Goal: Find specific page/section: Find specific page/section

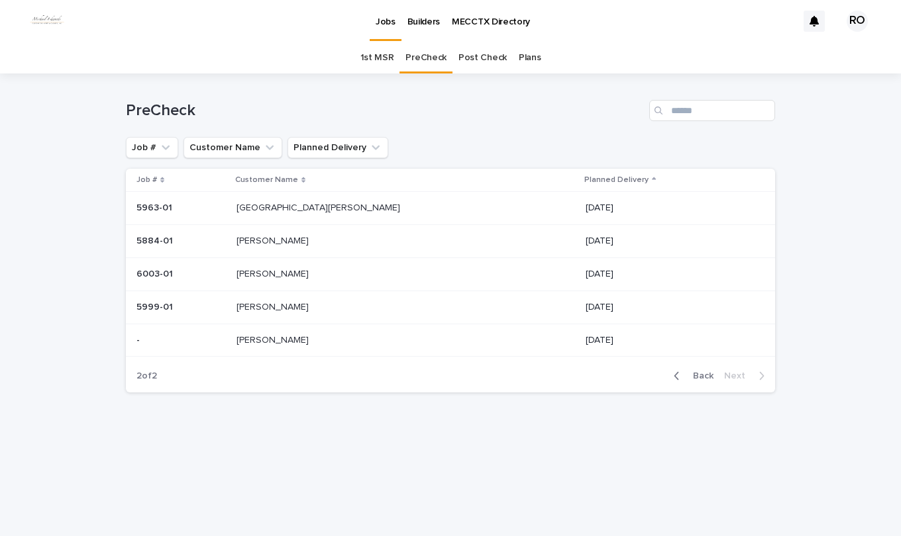
click at [324, 209] on p "[GEOGRAPHIC_DATA][PERSON_NAME]" at bounding box center [319, 207] width 166 height 14
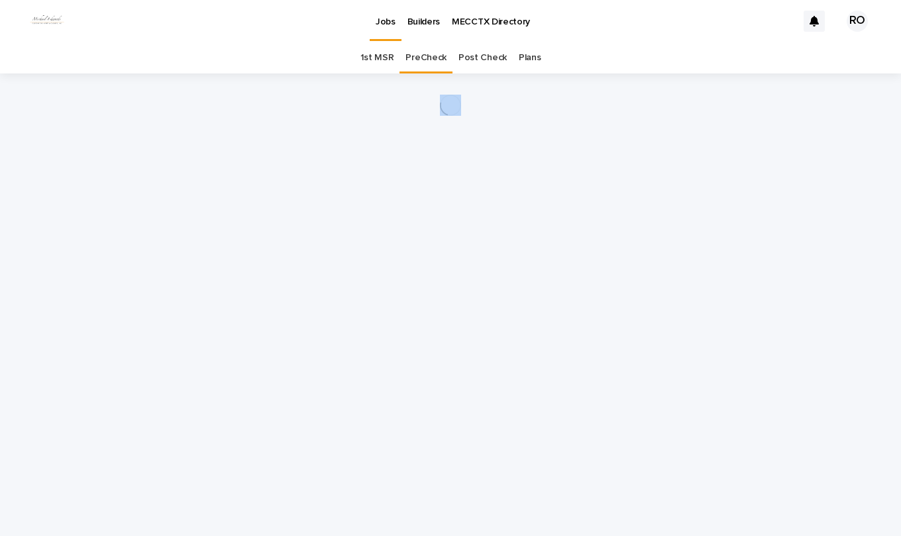
click at [324, 209] on div "Loading... Saving… Loading... Saving…" at bounding box center [450, 289] width 662 height 430
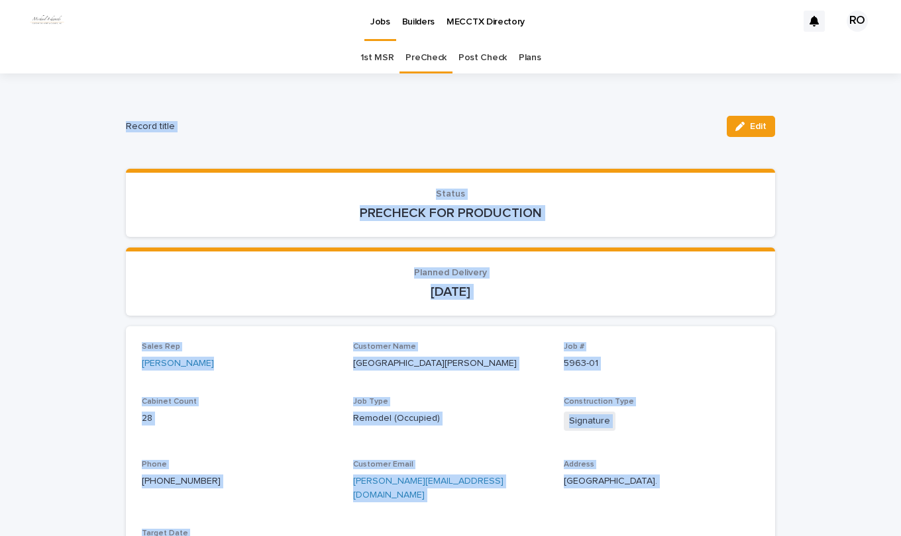
drag, startPoint x: 324, startPoint y: 209, endPoint x: 303, endPoint y: 93, distance: 117.8
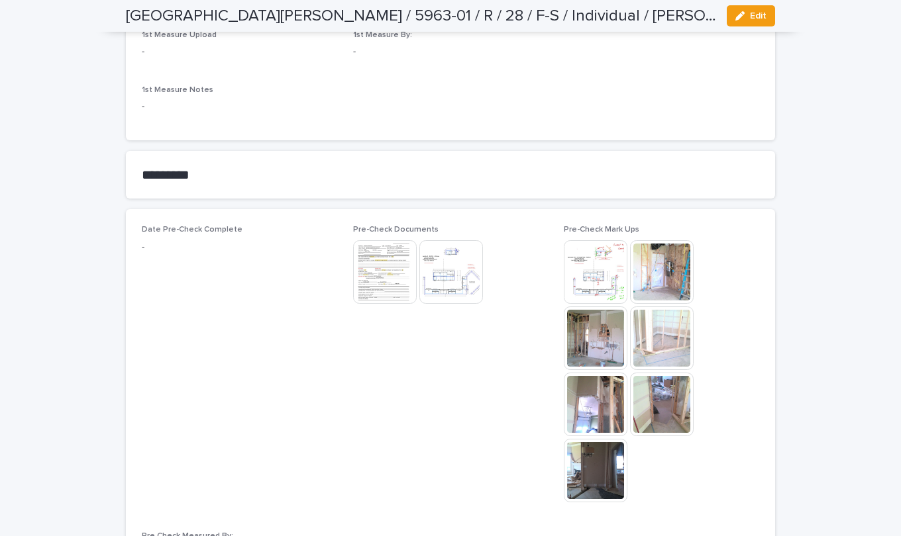
scroll to position [729, 0]
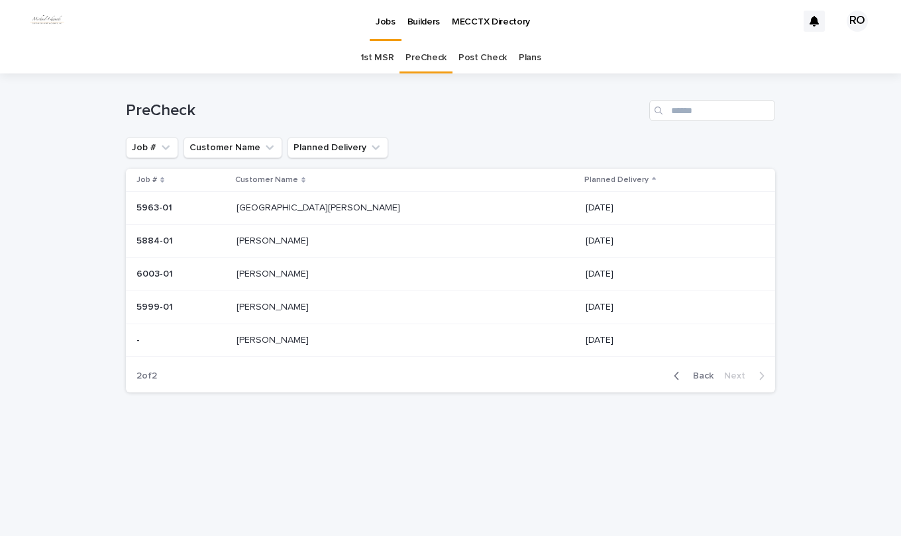
click at [334, 283] on div "[PERSON_NAME] [PERSON_NAME]" at bounding box center [405, 275] width 339 height 22
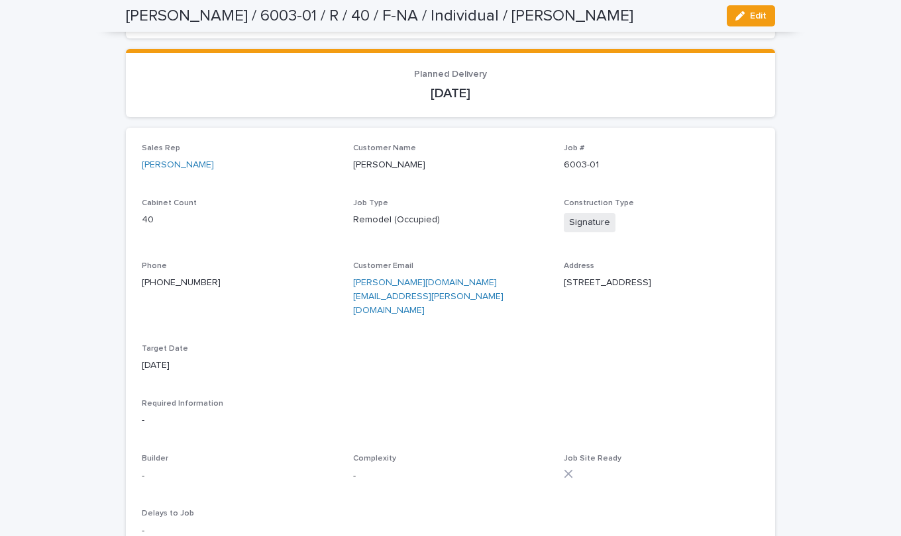
scroll to position [265, 0]
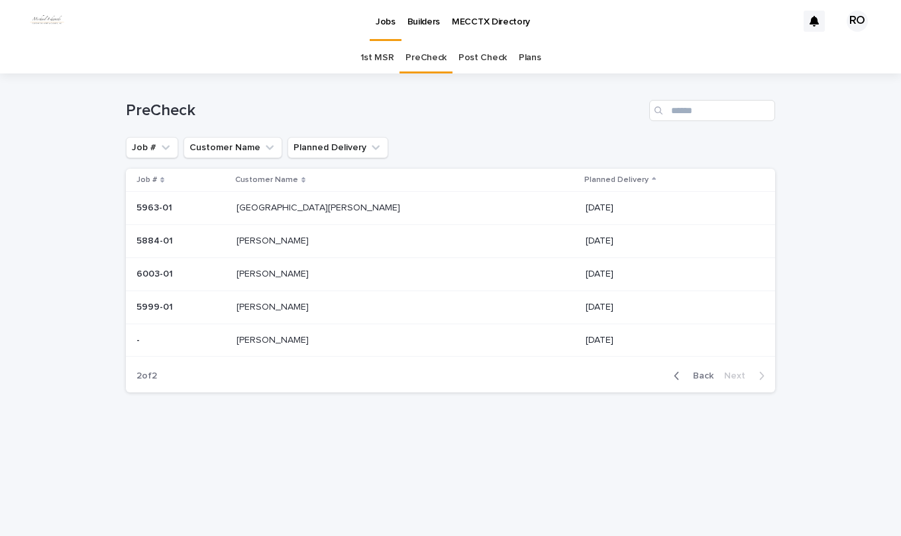
click at [703, 377] on span "Back" at bounding box center [699, 376] width 28 height 9
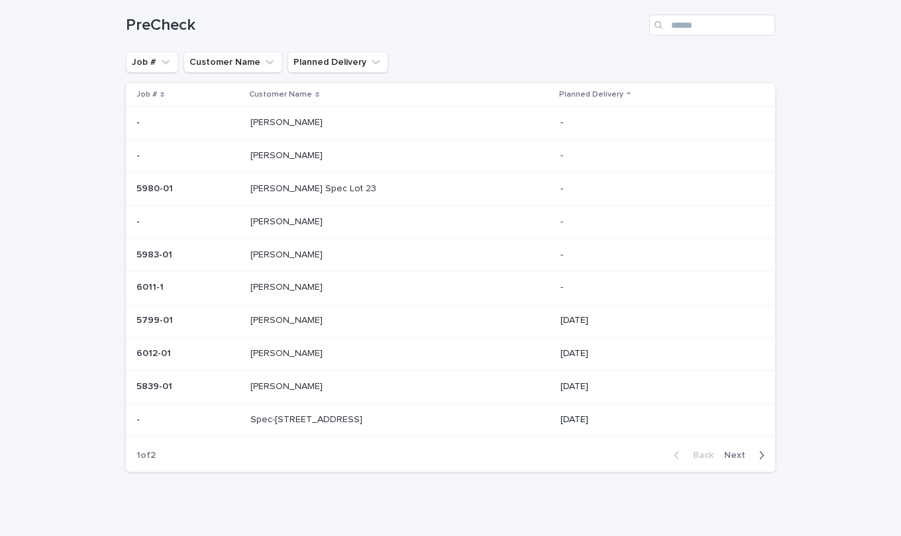
scroll to position [99, 0]
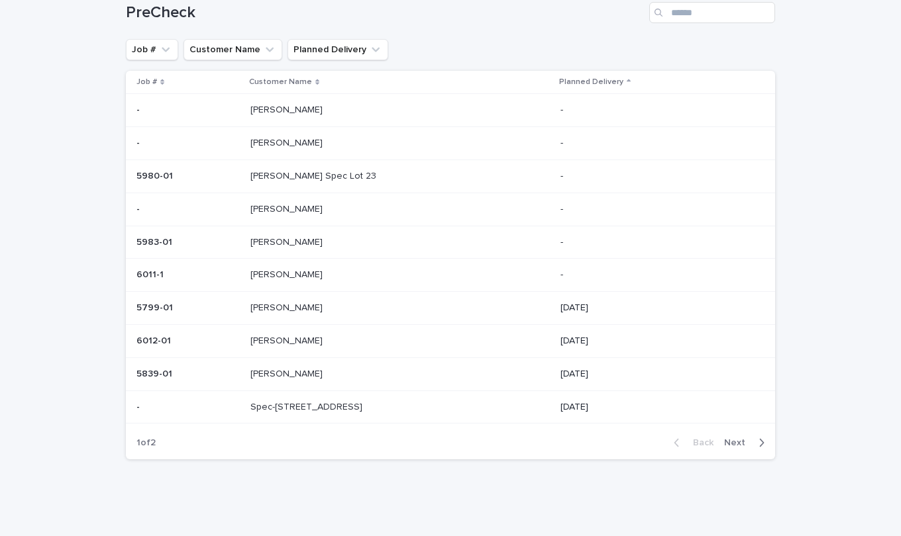
click at [328, 373] on p at bounding box center [360, 374] width 221 height 11
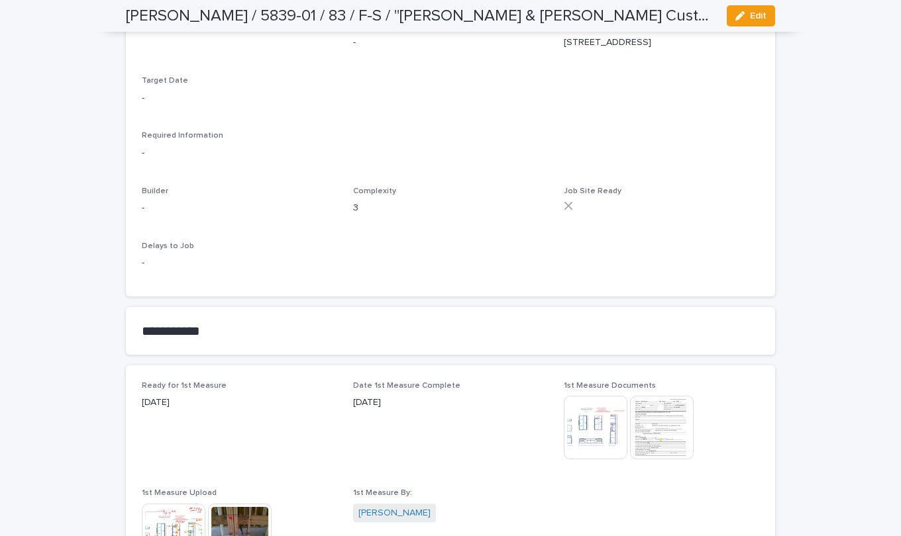
scroll to position [596, 0]
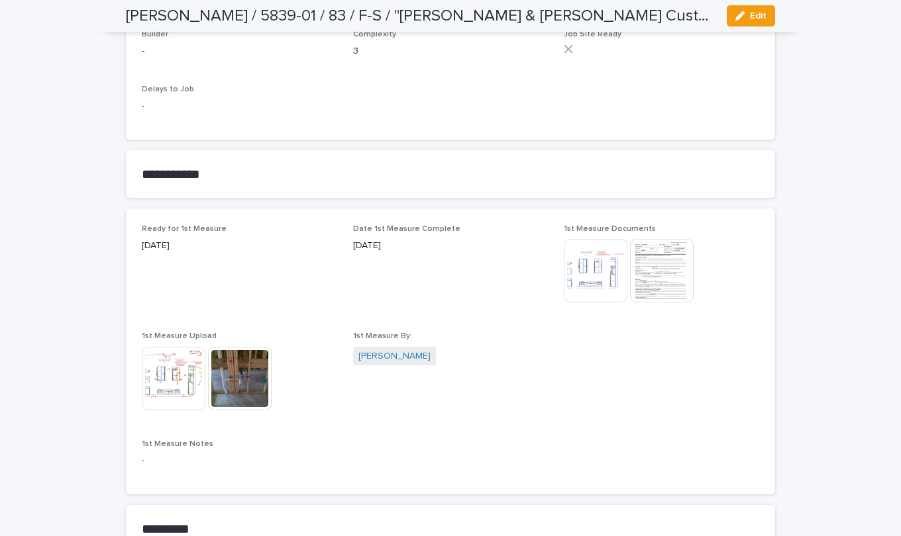
click at [164, 374] on img at bounding box center [174, 379] width 64 height 64
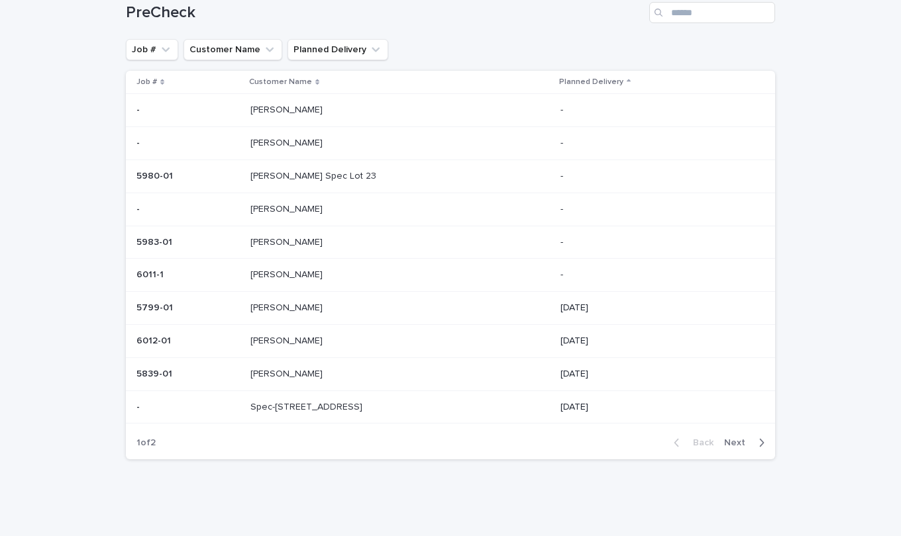
scroll to position [42, 0]
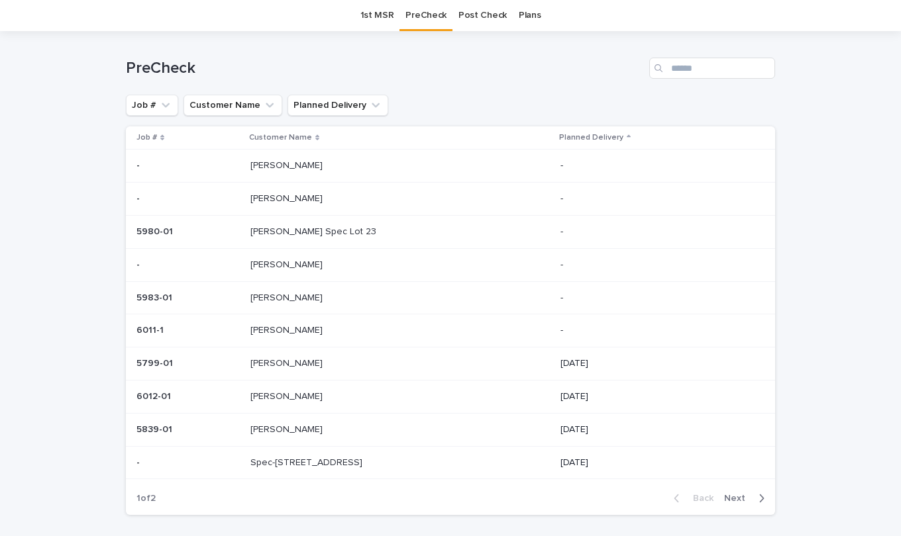
click at [729, 497] on span "Next" at bounding box center [738, 498] width 29 height 9
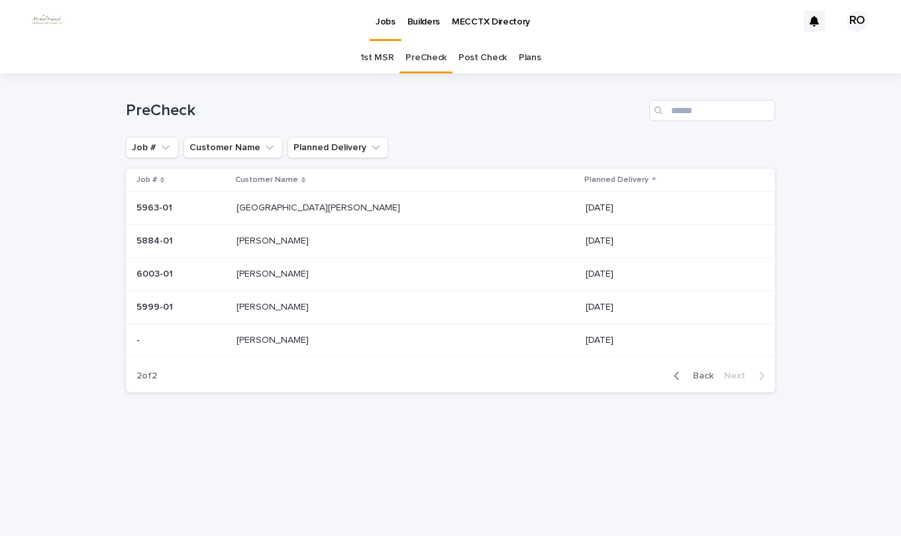
click at [585, 340] on p "[DATE]" at bounding box center [669, 340] width 168 height 11
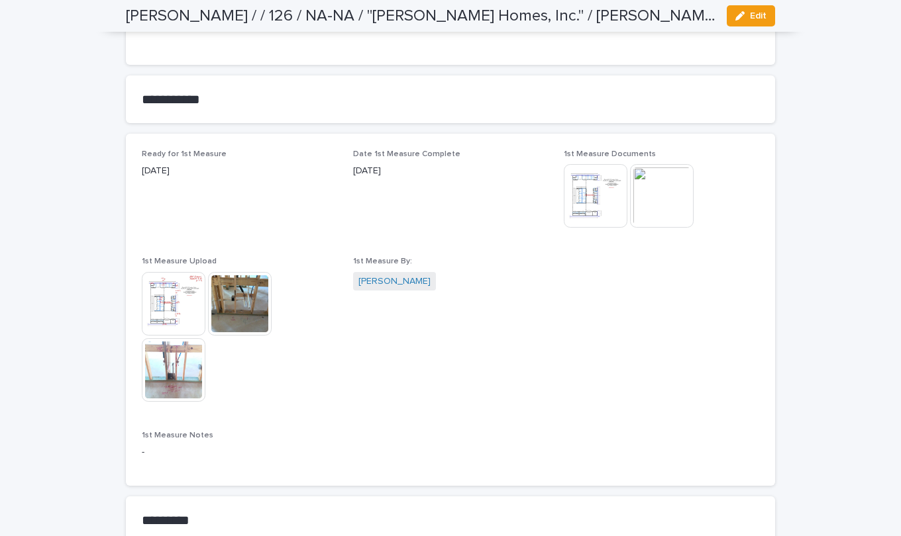
scroll to position [662, 0]
click at [160, 301] on img at bounding box center [174, 305] width 64 height 64
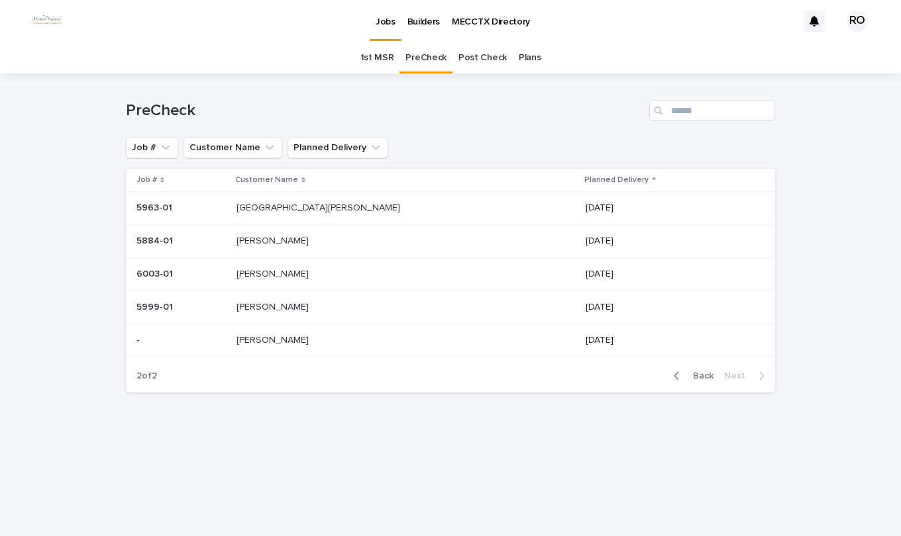
click at [375, 61] on link "1st MSR" at bounding box center [377, 57] width 34 height 31
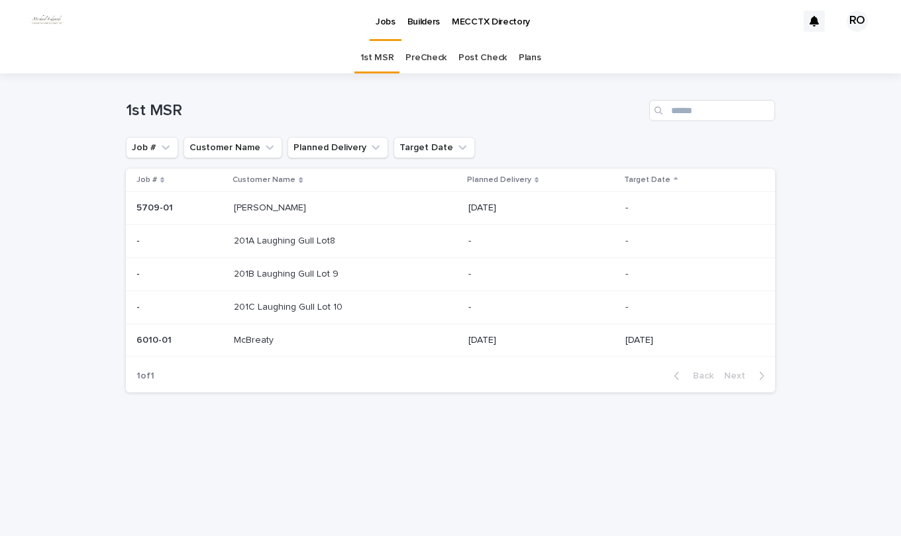
click at [366, 344] on p at bounding box center [317, 340] width 166 height 11
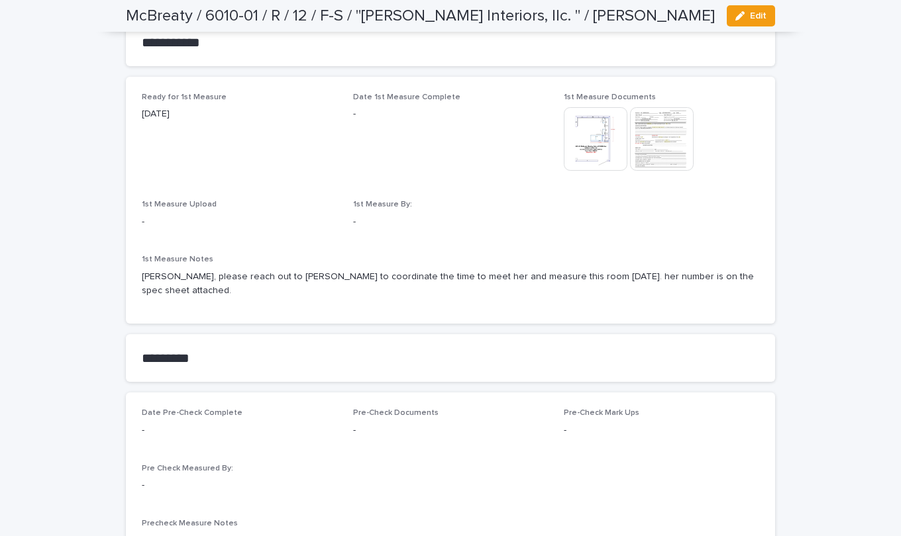
scroll to position [662, 0]
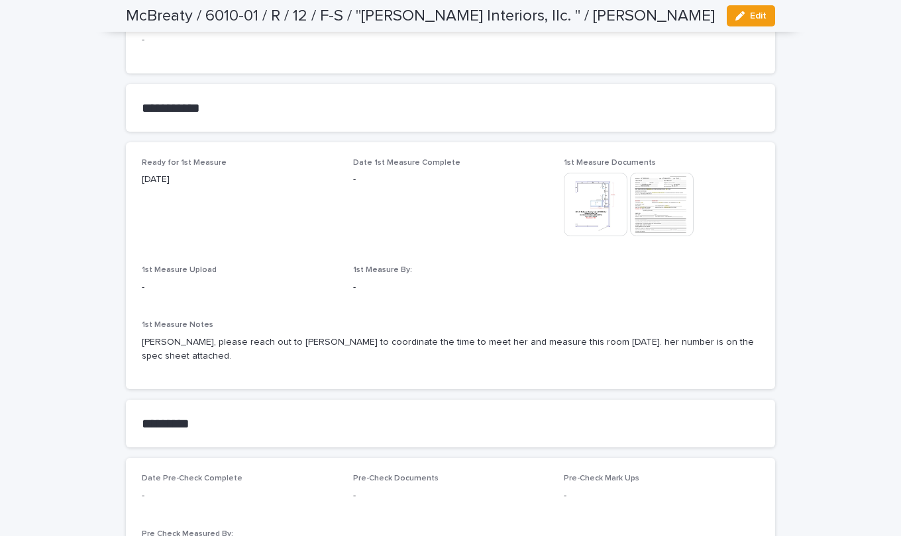
click at [603, 204] on img at bounding box center [596, 205] width 64 height 64
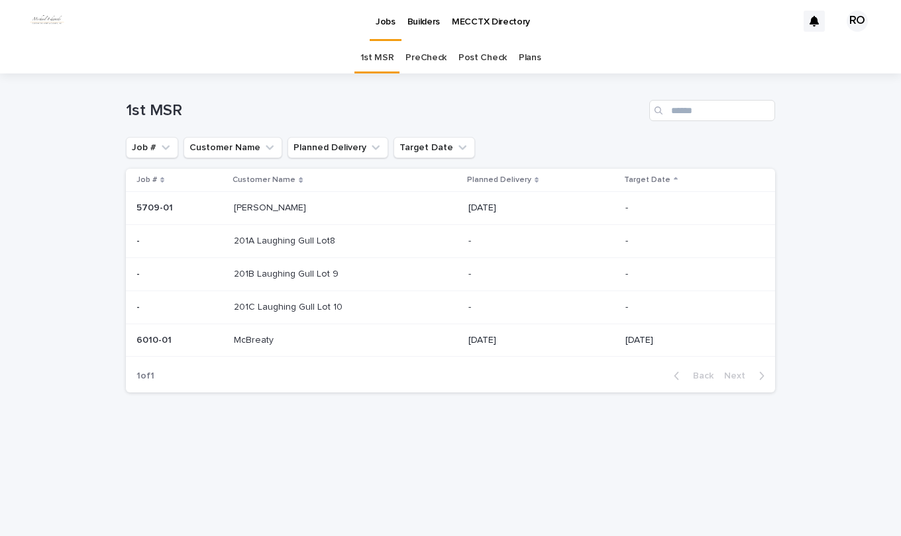
click at [417, 56] on link "PreCheck" at bounding box center [425, 57] width 41 height 31
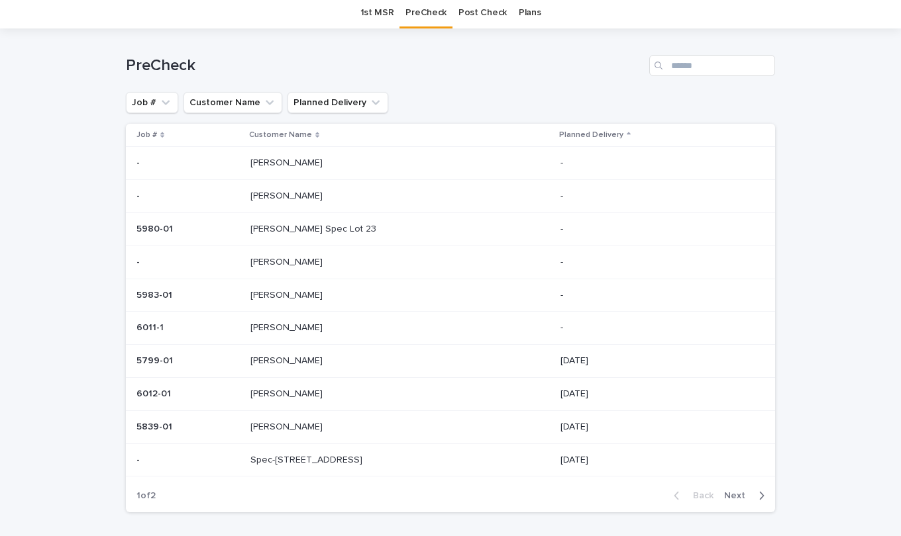
scroll to position [66, 0]
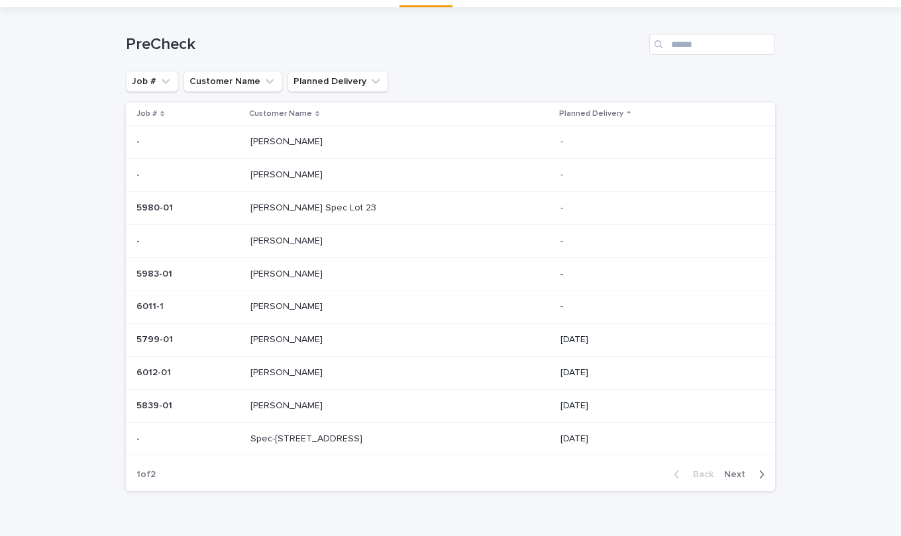
click at [734, 474] on span "Next" at bounding box center [738, 474] width 29 height 9
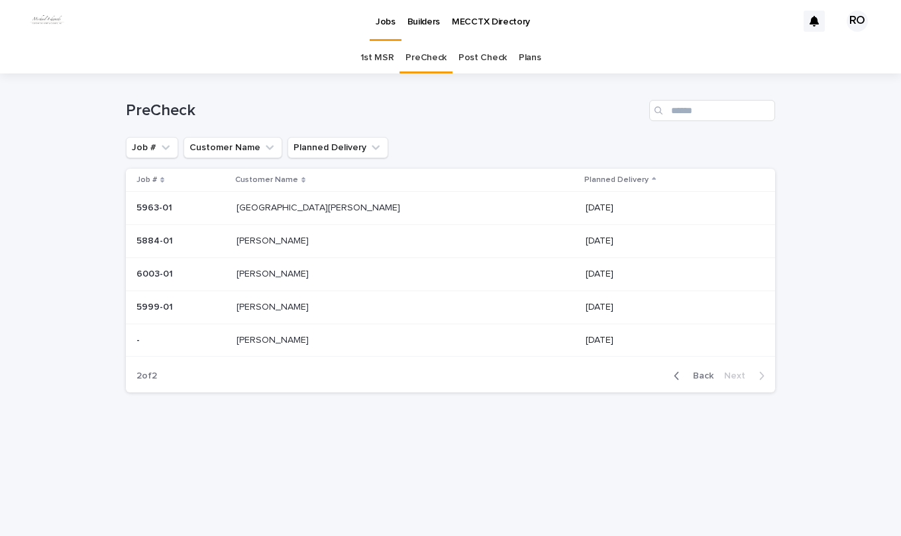
click at [453, 268] on div "[PERSON_NAME] [PERSON_NAME]" at bounding box center [405, 275] width 339 height 22
click at [325, 214] on p "[GEOGRAPHIC_DATA][PERSON_NAME]" at bounding box center [319, 207] width 166 height 14
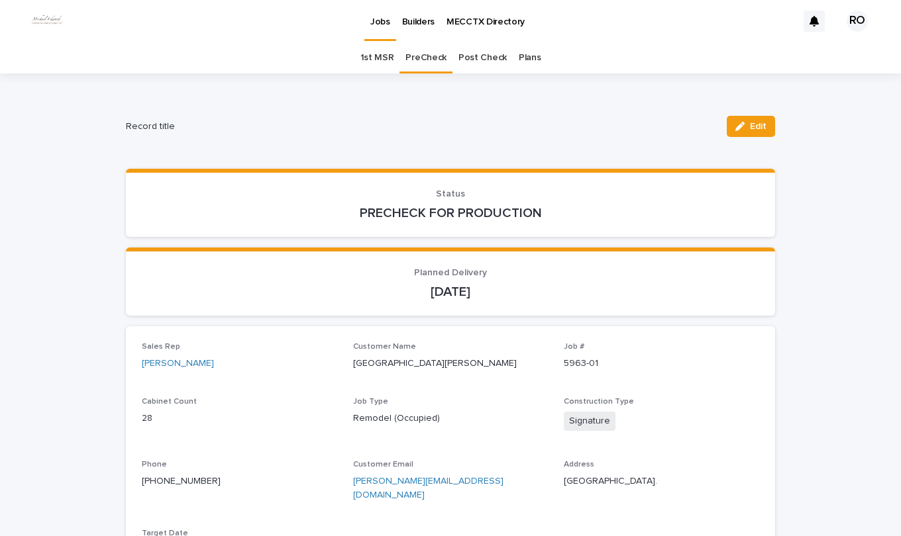
scroll to position [66, 0]
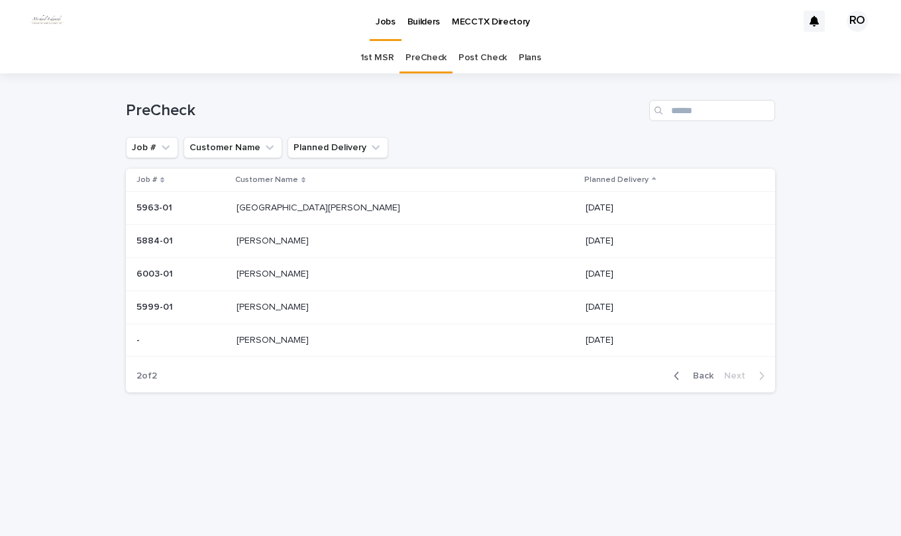
click at [701, 377] on span "Back" at bounding box center [699, 376] width 28 height 9
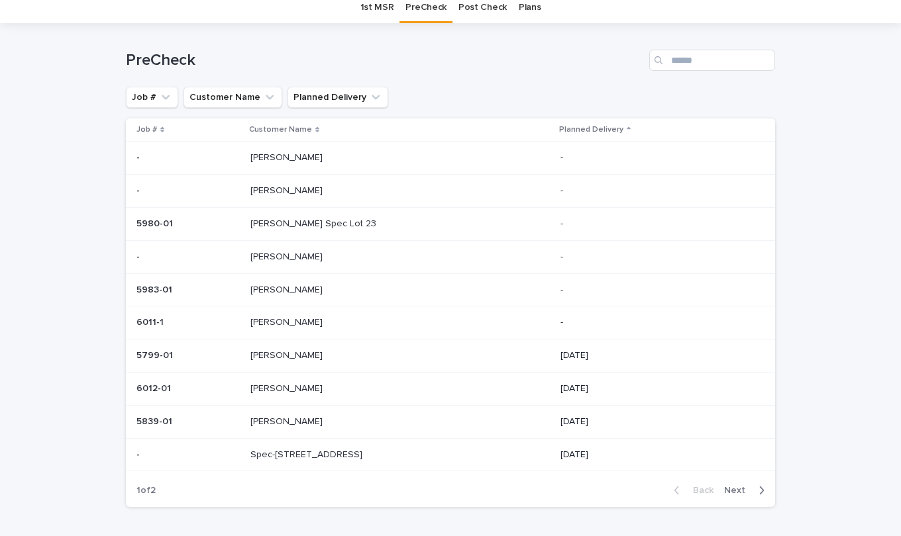
scroll to position [66, 0]
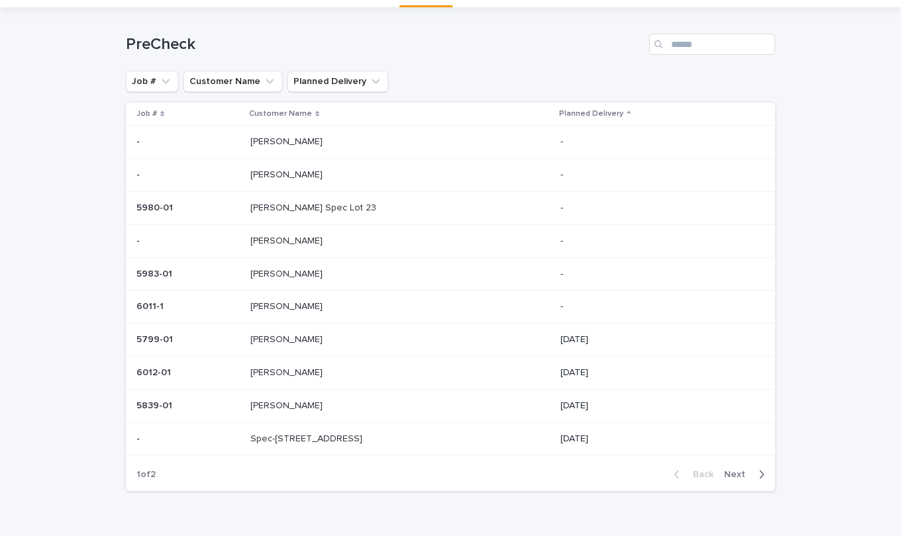
click at [333, 374] on p at bounding box center [360, 373] width 221 height 11
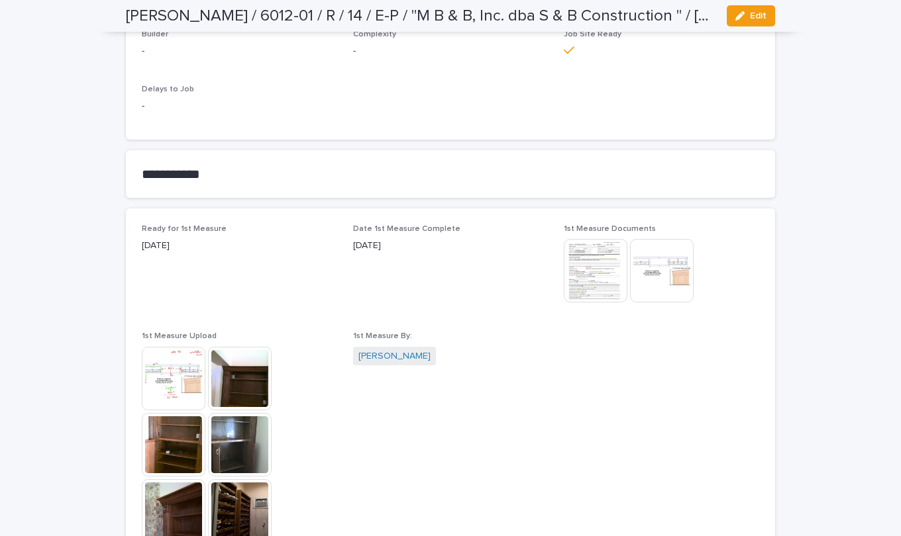
scroll to position [331, 0]
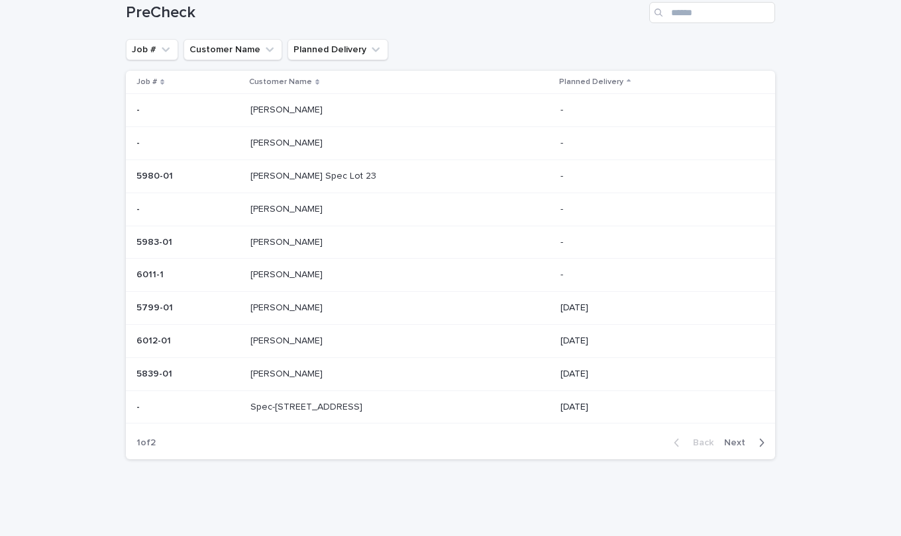
scroll to position [42, 0]
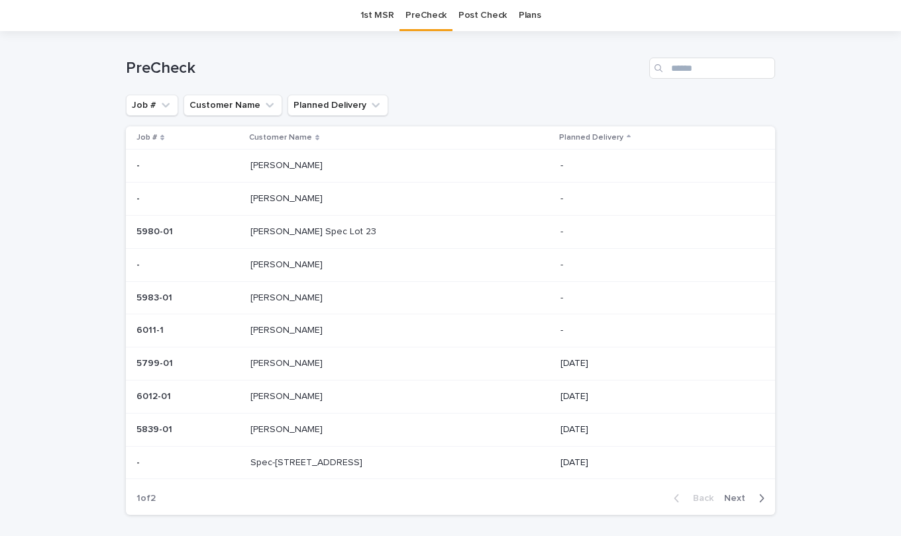
click at [279, 330] on p "[PERSON_NAME]" at bounding box center [287, 330] width 75 height 14
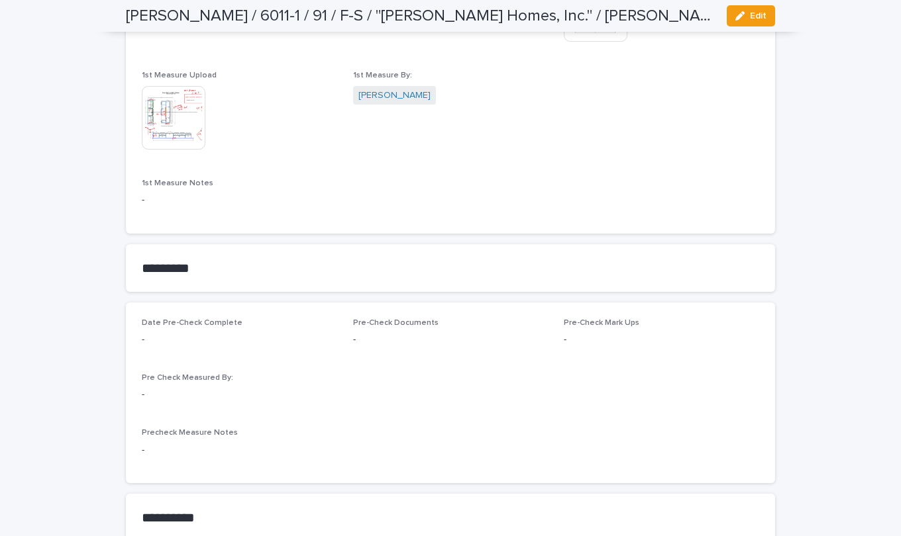
scroll to position [927, 0]
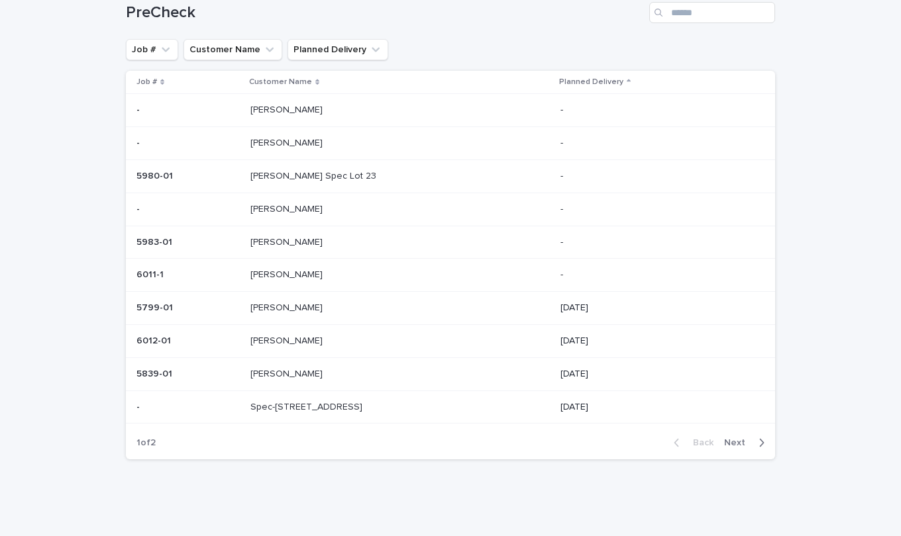
scroll to position [42, 0]
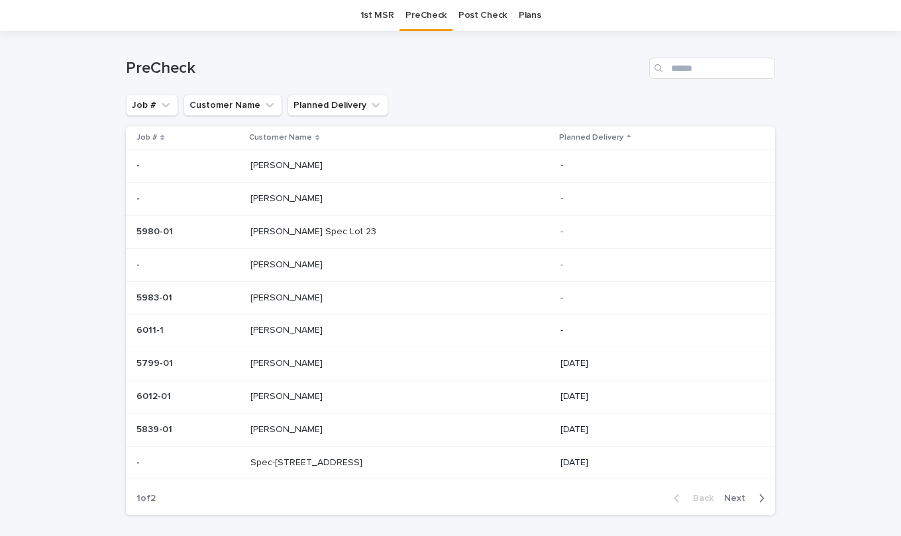
click at [298, 299] on p at bounding box center [360, 298] width 221 height 11
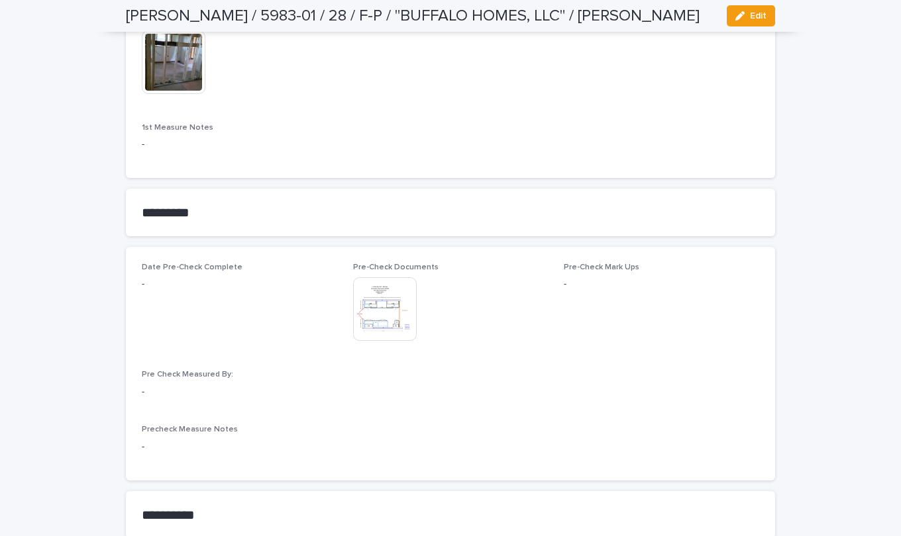
scroll to position [1192, 0]
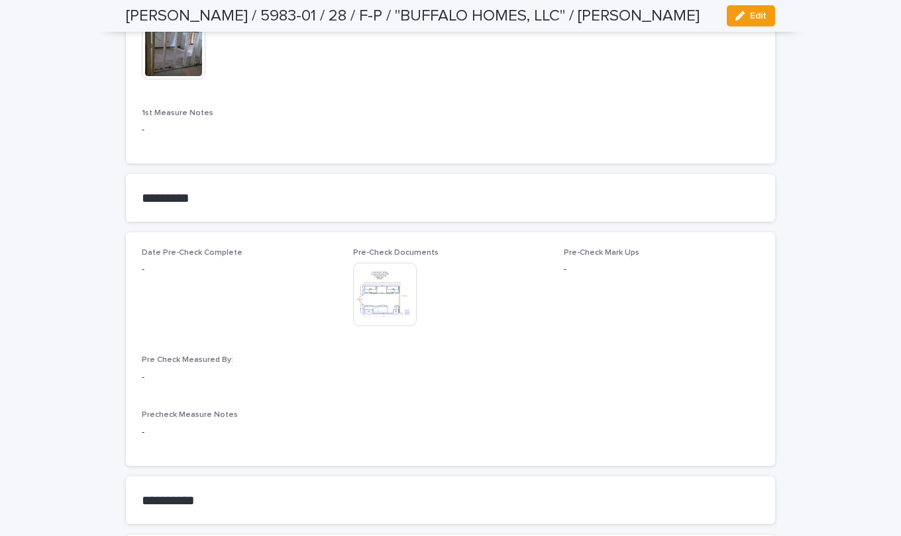
click at [377, 291] on img at bounding box center [385, 295] width 64 height 64
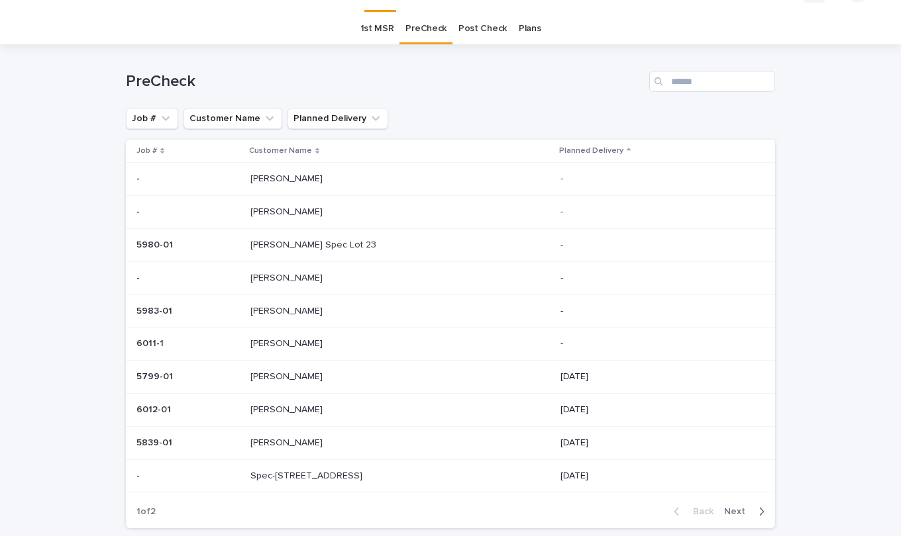
scroll to position [42, 0]
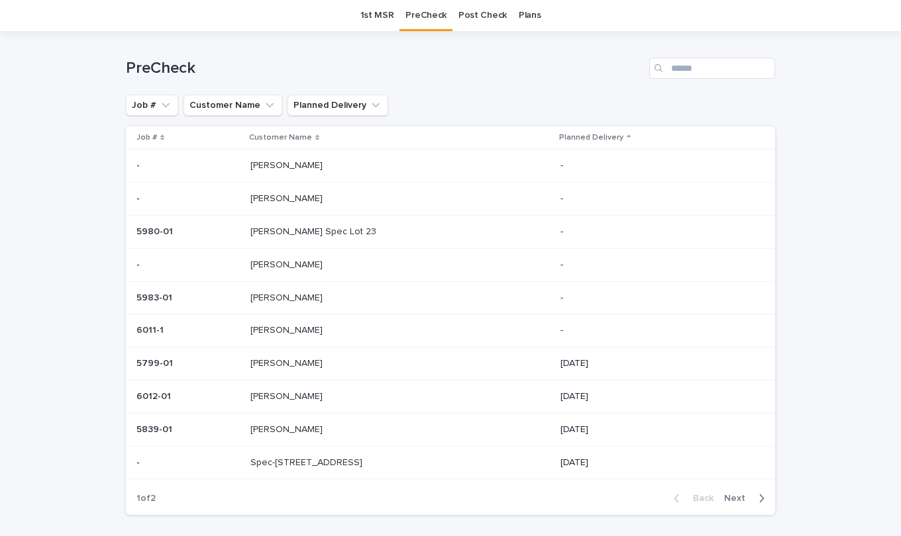
click at [290, 264] on p at bounding box center [360, 265] width 221 height 11
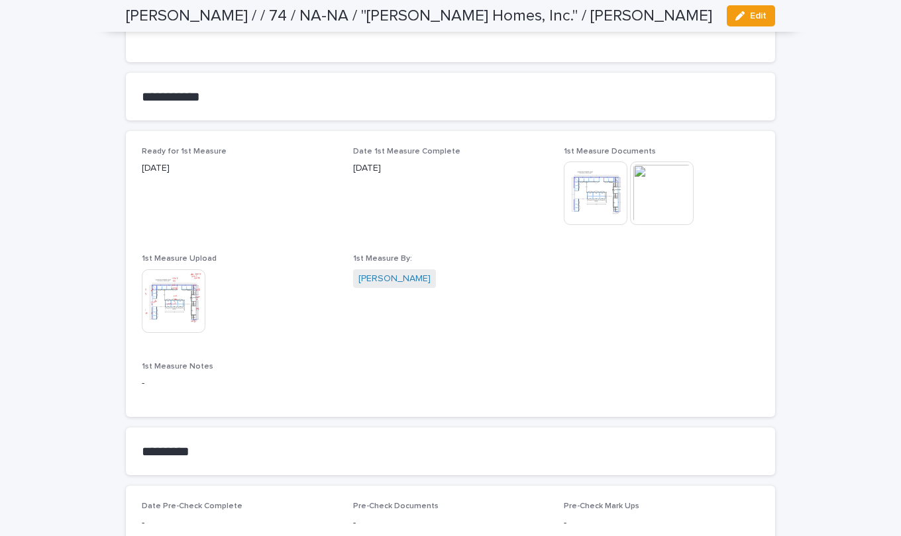
scroll to position [861, 0]
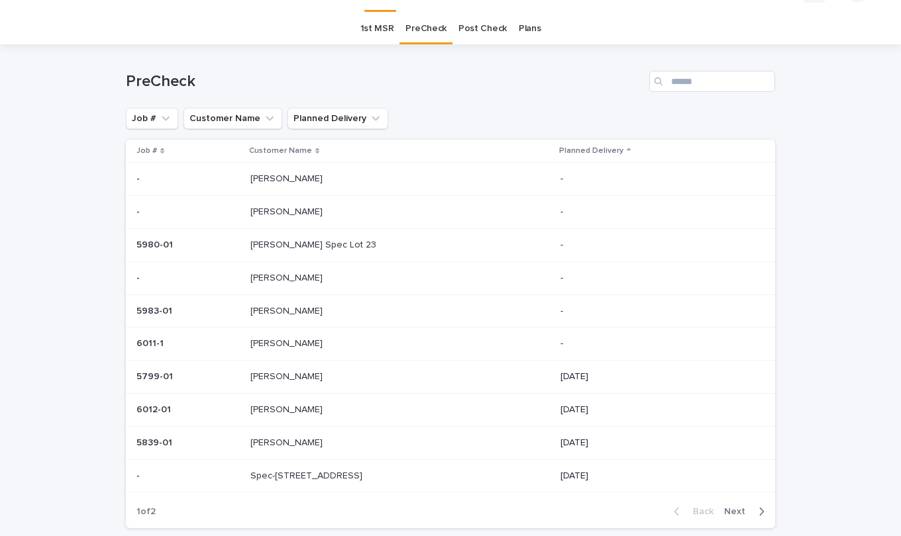
scroll to position [42, 0]
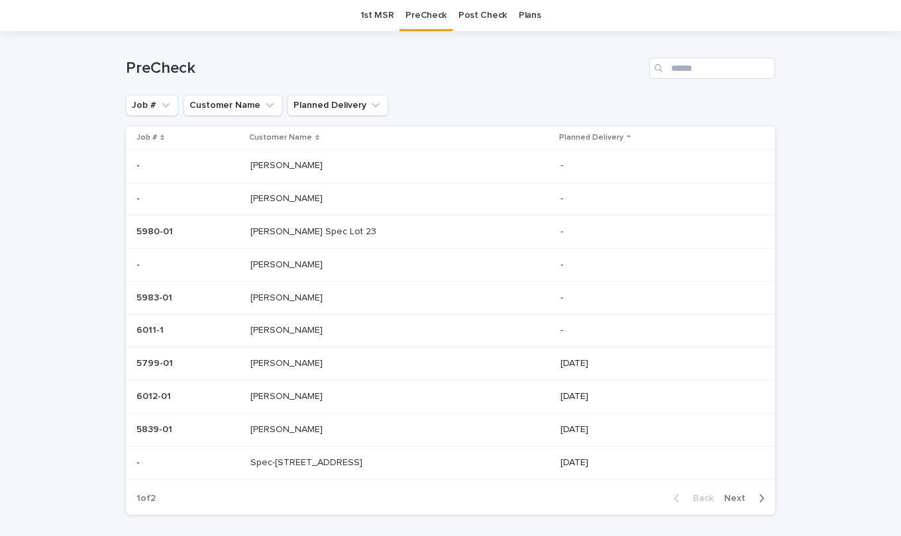
click at [307, 234] on p "[PERSON_NAME] Spec Lot 23" at bounding box center [314, 231] width 128 height 14
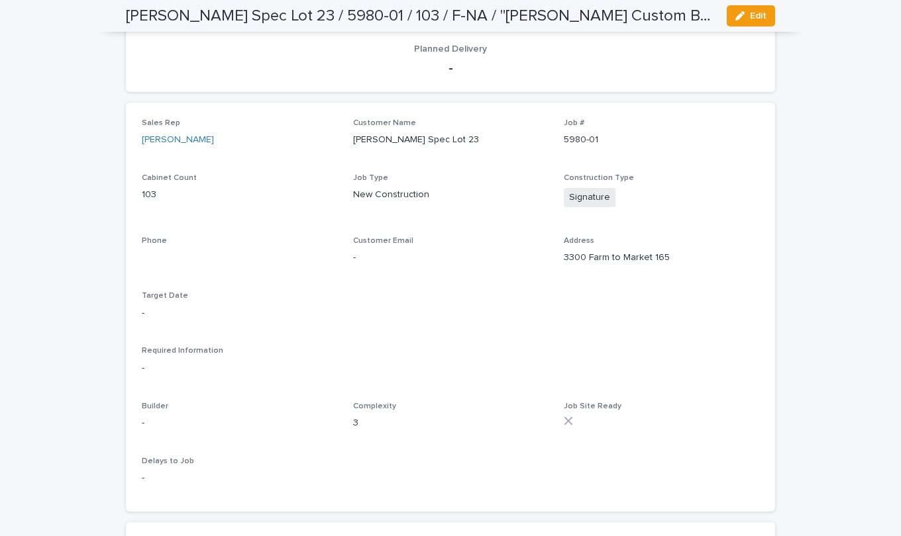
scroll to position [199, 0]
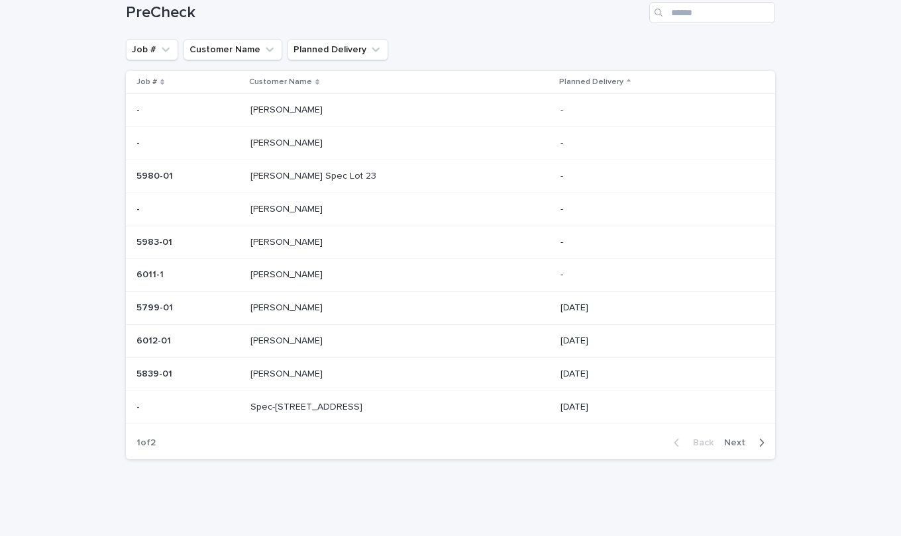
scroll to position [42, 0]
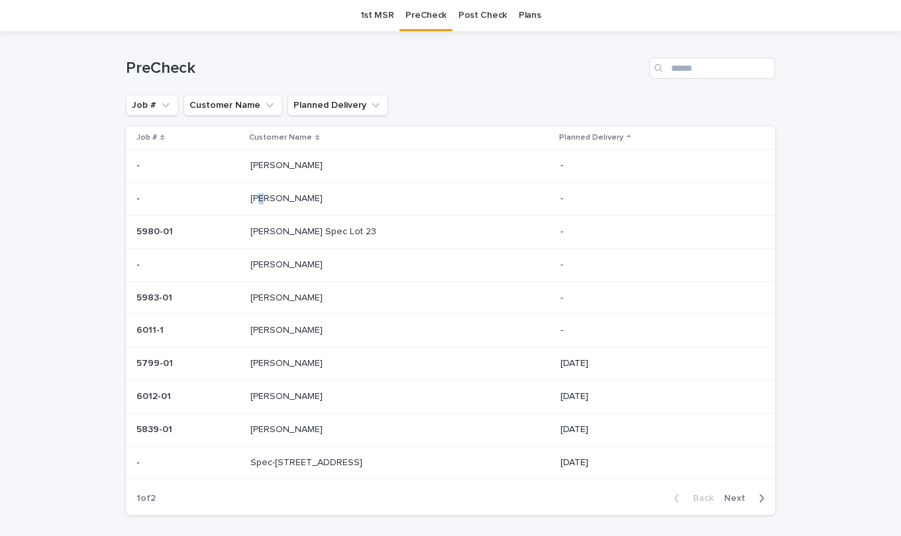
click at [271, 200] on p "[PERSON_NAME]" at bounding box center [287, 198] width 75 height 14
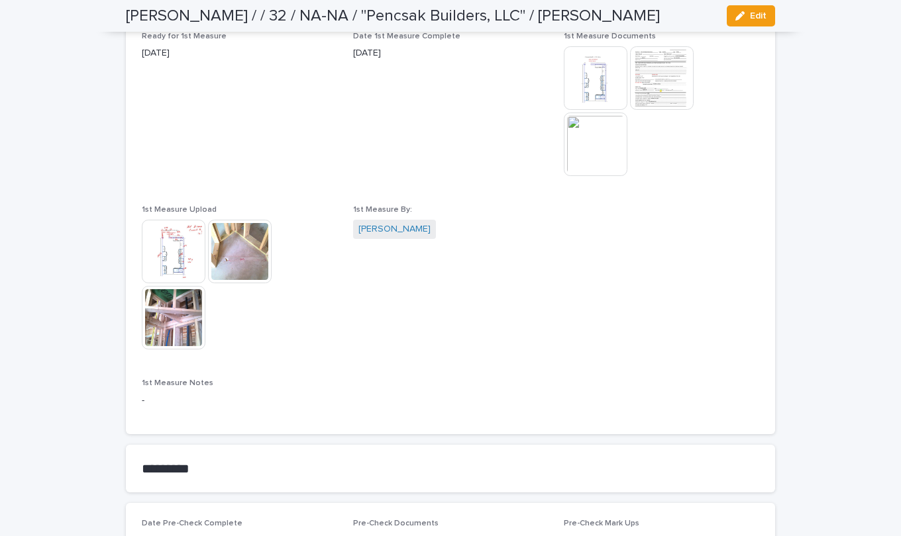
scroll to position [729, 0]
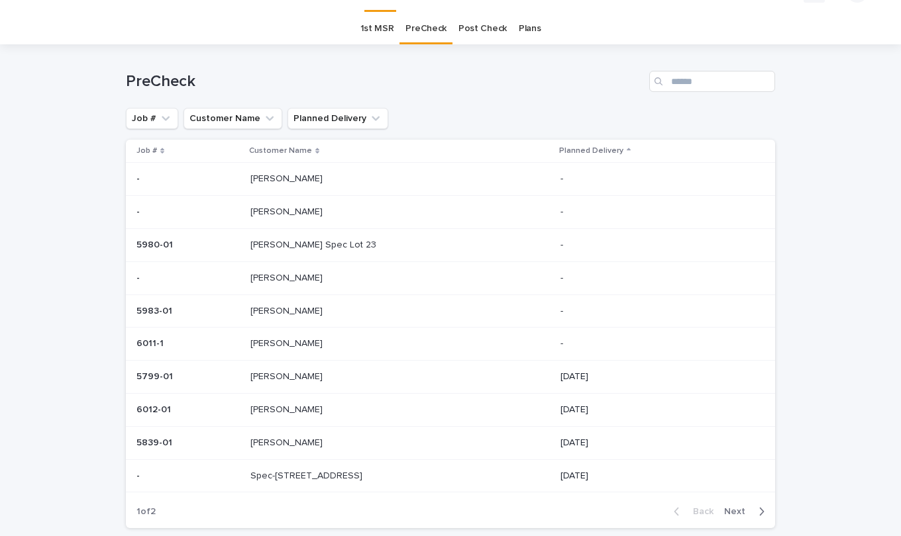
scroll to position [42, 0]
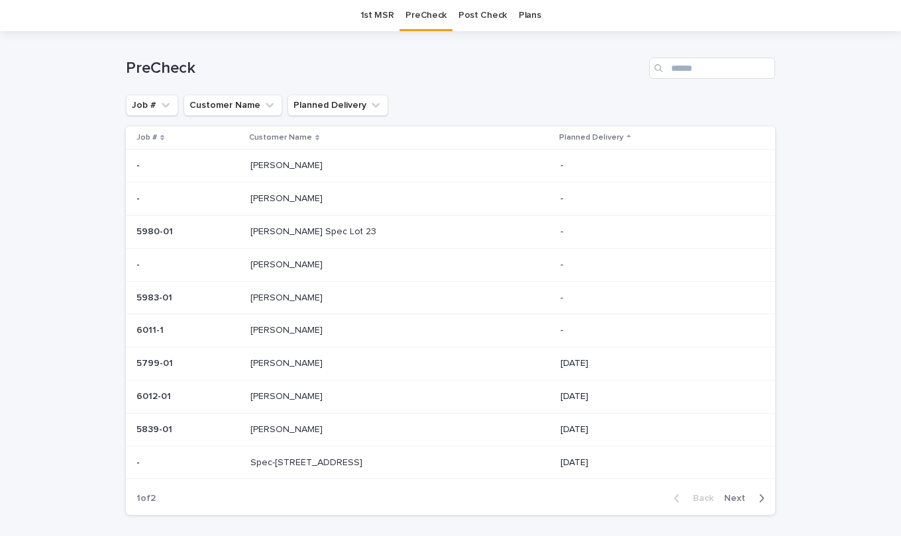
click at [281, 166] on p "[PERSON_NAME]" at bounding box center [287, 165] width 75 height 14
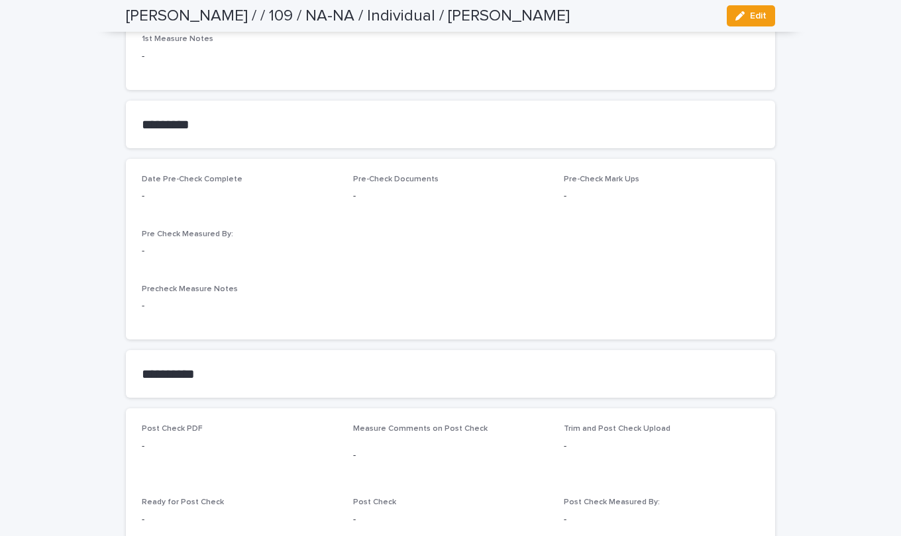
scroll to position [1258, 0]
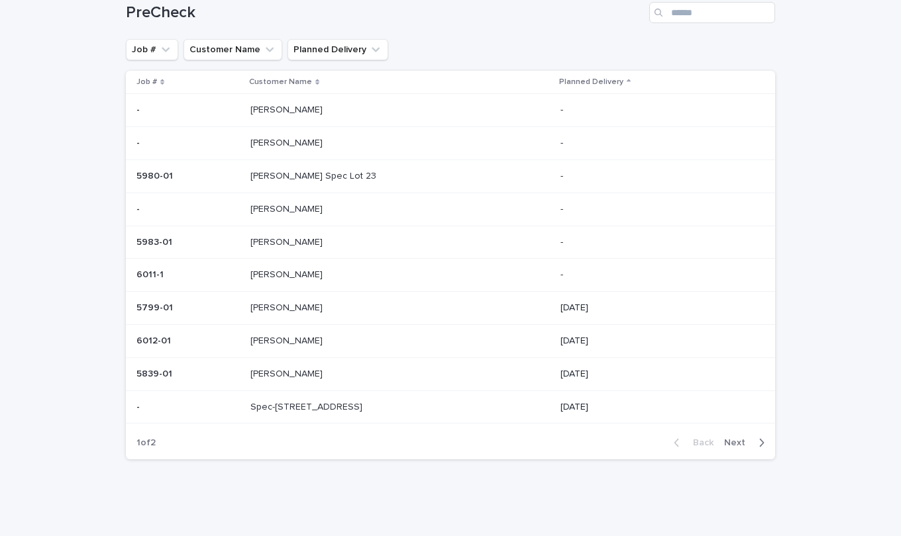
scroll to position [32, 0]
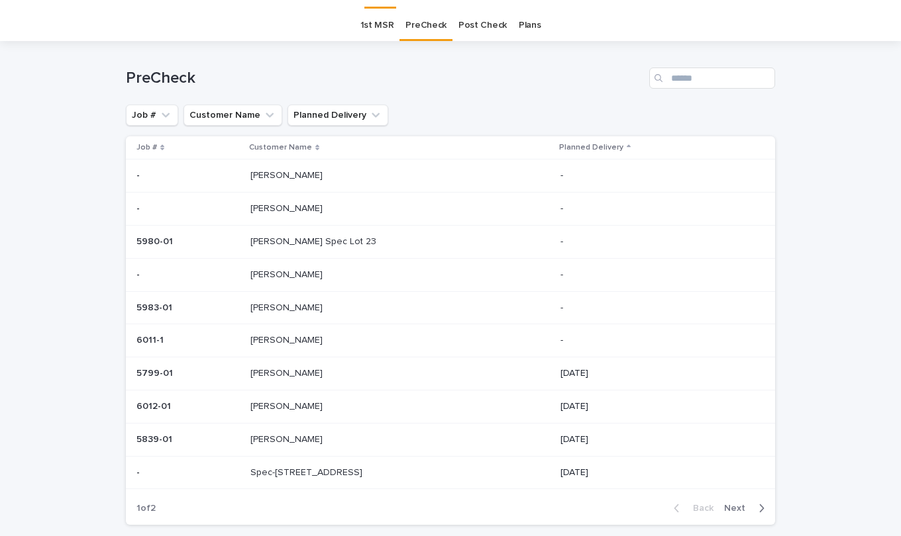
click at [379, 22] on link "1st MSR" at bounding box center [377, 25] width 34 height 31
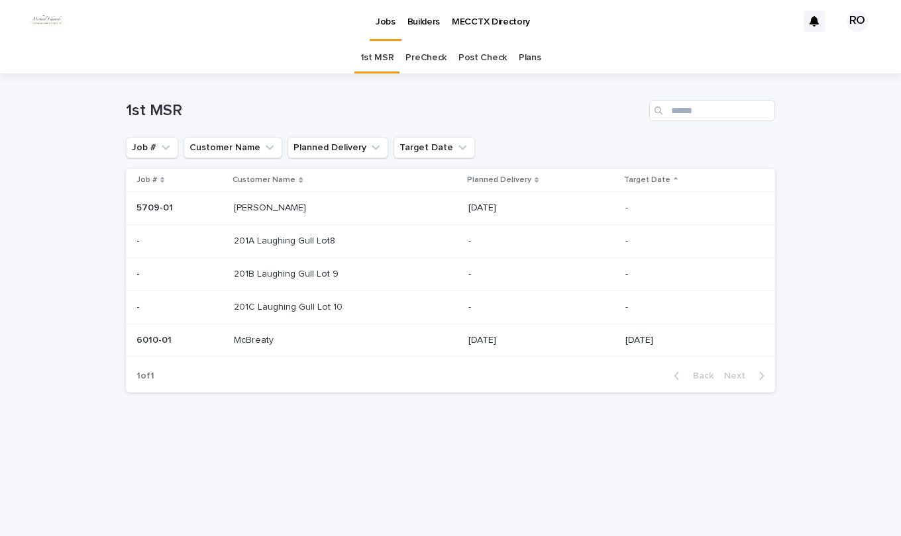
click at [278, 344] on p at bounding box center [317, 340] width 166 height 11
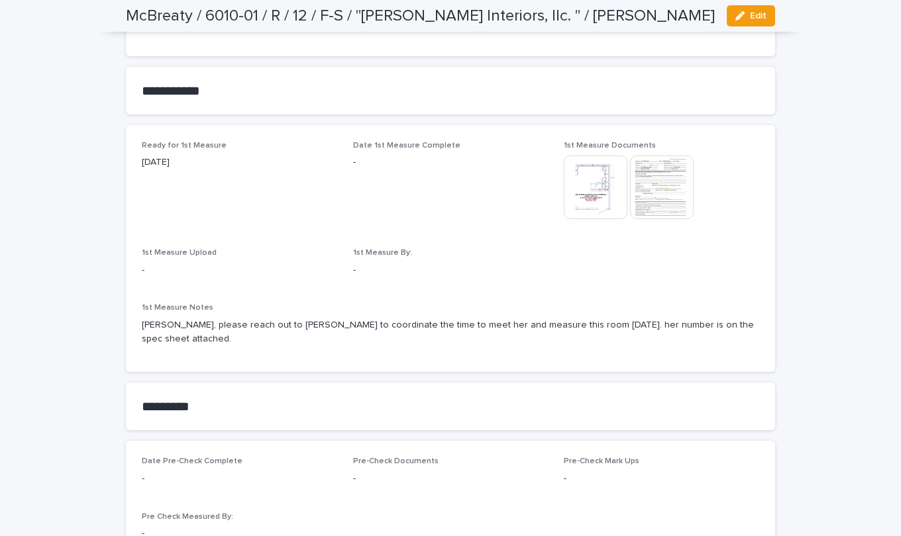
scroll to position [662, 0]
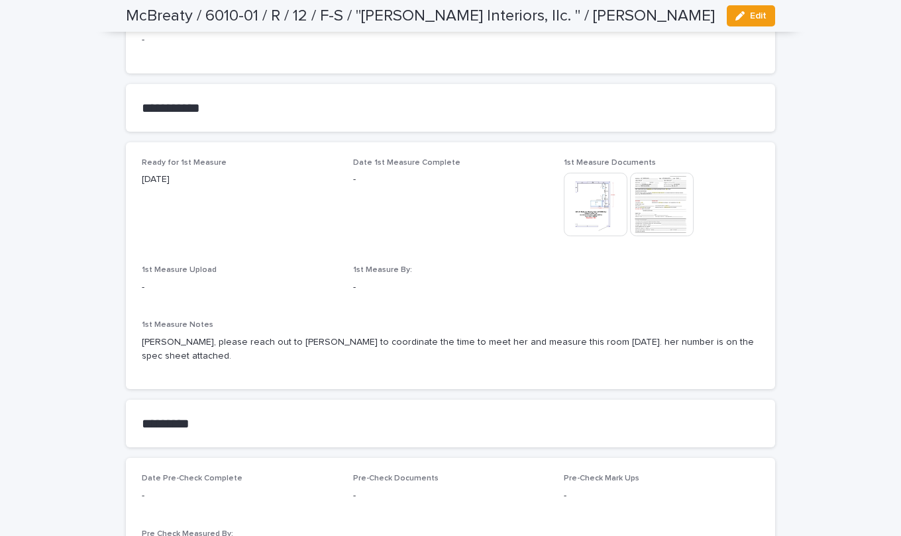
click at [593, 201] on img at bounding box center [596, 205] width 64 height 64
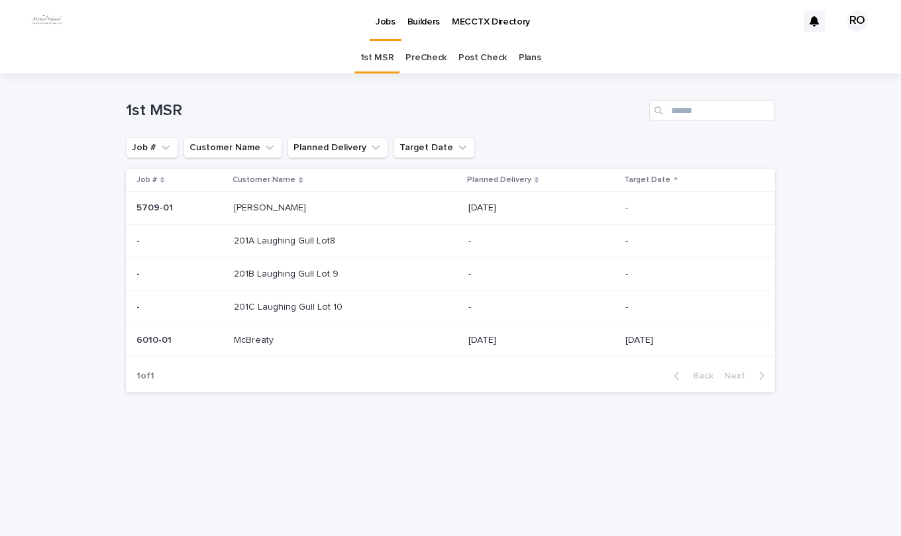
click at [432, 55] on link "PreCheck" at bounding box center [425, 57] width 41 height 31
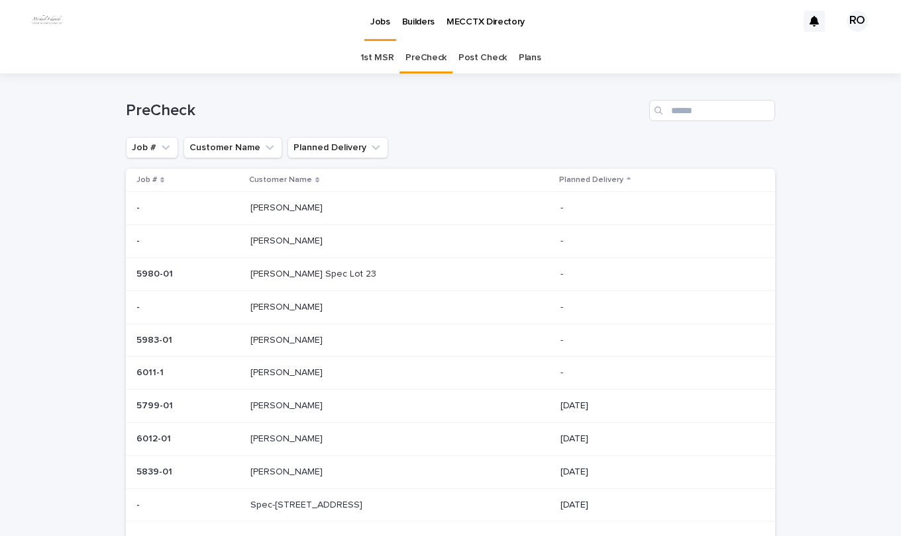
click at [338, 401] on p at bounding box center [360, 406] width 221 height 11
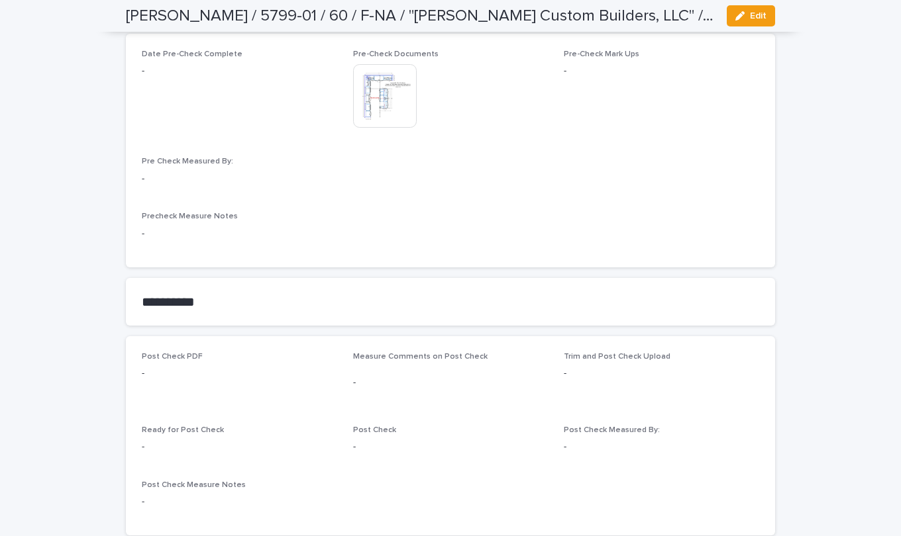
scroll to position [1126, 0]
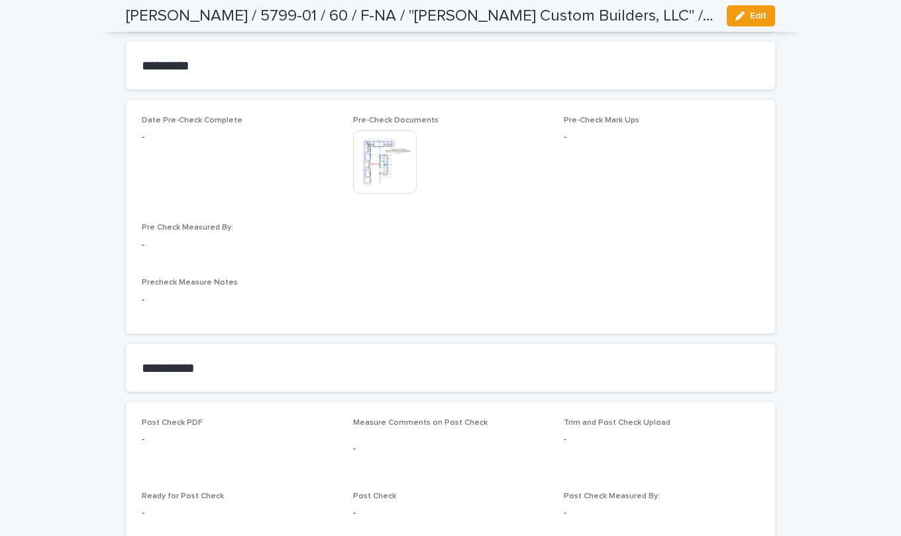
click at [379, 155] on img at bounding box center [385, 162] width 64 height 64
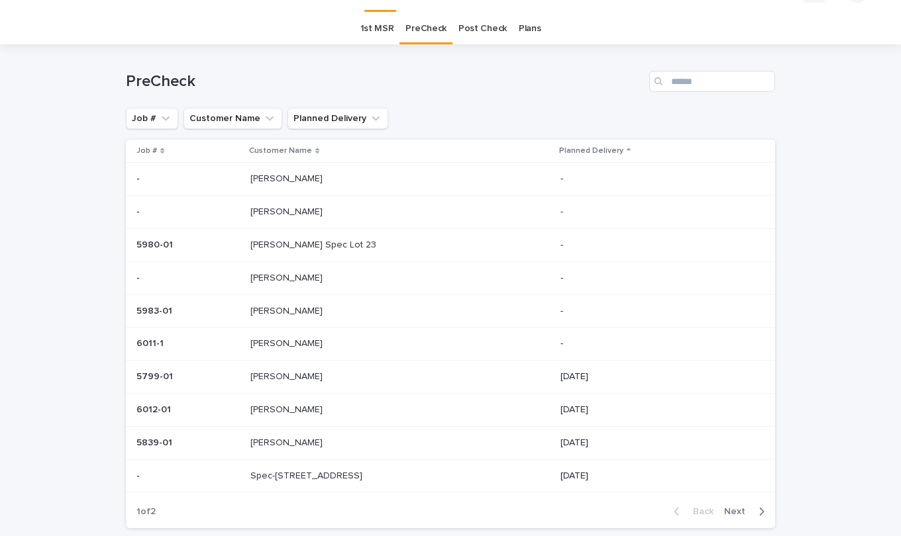
scroll to position [42, 0]
